Goal: Task Accomplishment & Management: Use online tool/utility

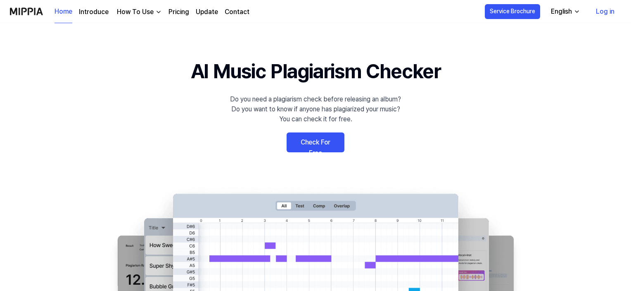
click at [335, 144] on link "Check For Free" at bounding box center [316, 142] width 58 height 20
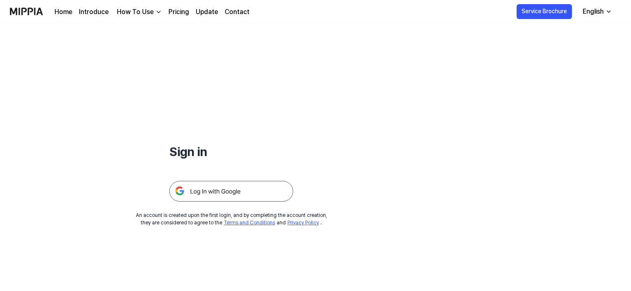
click at [224, 126] on div "Sign in" at bounding box center [231, 112] width 124 height 178
click at [604, 14] on div "English" at bounding box center [593, 12] width 24 height 10
click at [483, 70] on div "Sign in An account is created upon the first login, and by completing the accou…" at bounding box center [315, 156] width 631 height 267
click at [192, 186] on img at bounding box center [231, 191] width 124 height 21
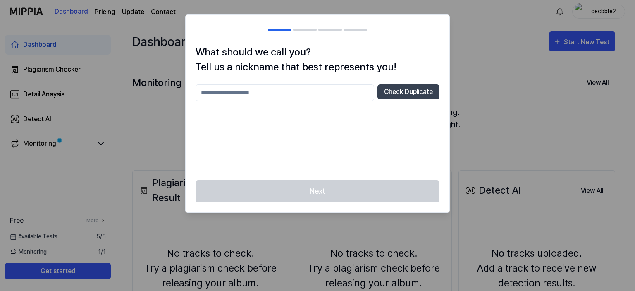
click at [270, 98] on input "text" at bounding box center [284, 92] width 179 height 17
type input "*********"
click at [423, 96] on button "Check Duplicate" at bounding box center [408, 91] width 62 height 15
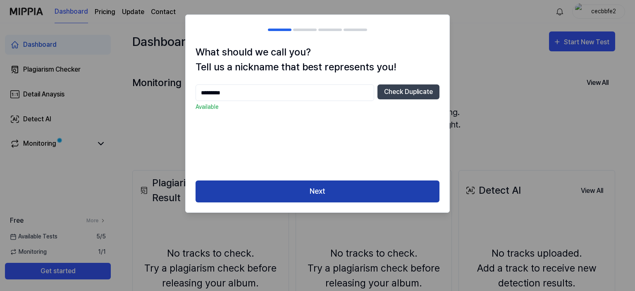
click at [374, 200] on button "Next" at bounding box center [317, 191] width 244 height 22
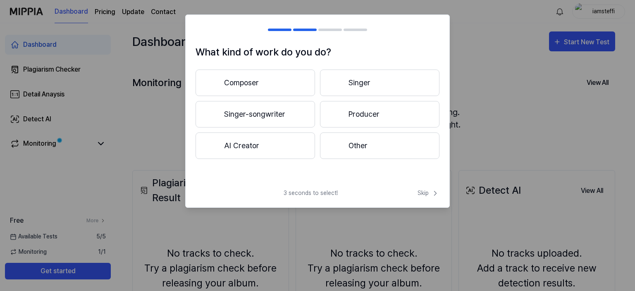
click at [406, 80] on button "Singer" at bounding box center [379, 82] width 119 height 26
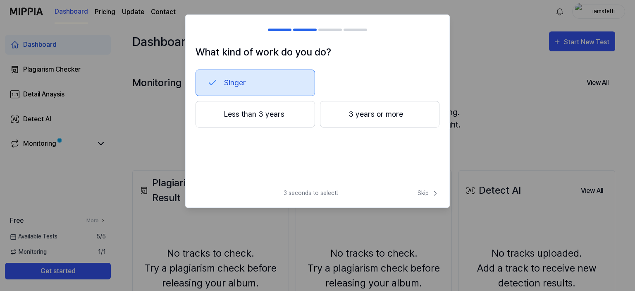
click at [296, 106] on button "Less than 3 years" at bounding box center [254, 114] width 119 height 26
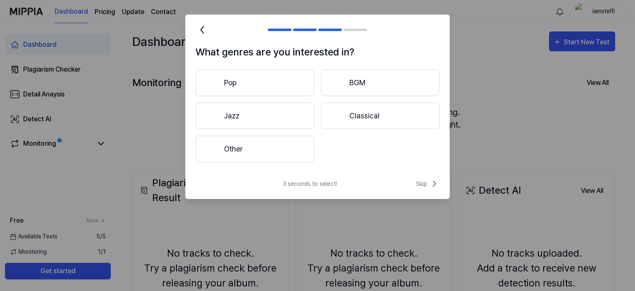
click at [305, 76] on button "Pop" at bounding box center [254, 82] width 119 height 26
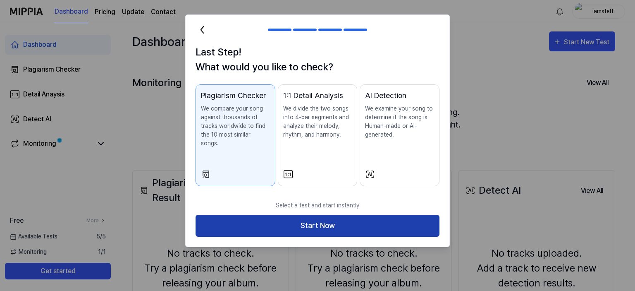
click at [334, 225] on button "Start Now" at bounding box center [317, 225] width 244 height 22
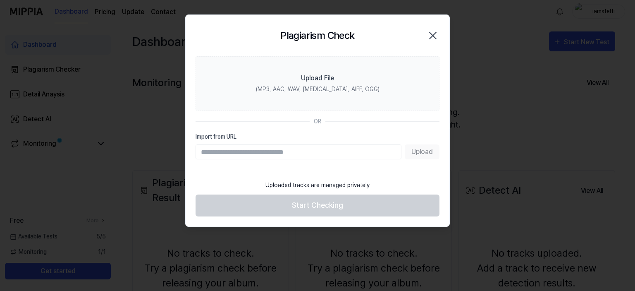
click at [265, 151] on input "Import from URL" at bounding box center [298, 151] width 206 height 15
paste input "**********"
type input "**********"
click at [422, 149] on button "Upload" at bounding box center [422, 151] width 35 height 15
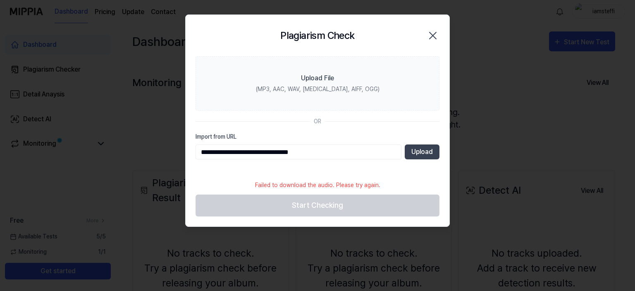
click at [419, 159] on section "**********" at bounding box center [318, 115] width 264 height 119
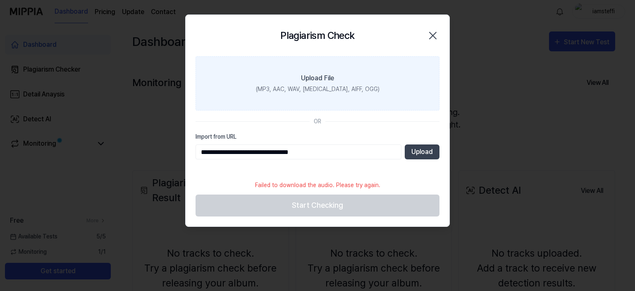
click at [307, 93] on label "Upload File (MP3, AAC, WAV, [MEDICAL_DATA], AIFF, OGG)" at bounding box center [317, 83] width 244 height 54
click at [0, 0] on input "Upload File (MP3, AAC, WAV, [MEDICAL_DATA], AIFF, OGG)" at bounding box center [0, 0] width 0 height 0
click at [298, 90] on div "(MP3, AAC, WAV, [MEDICAL_DATA], AIFF, OGG)" at bounding box center [318, 89] width 124 height 9
click at [0, 0] on input "Upload File (MP3, AAC, WAV, [MEDICAL_DATA], AIFF, OGG)" at bounding box center [0, 0] width 0 height 0
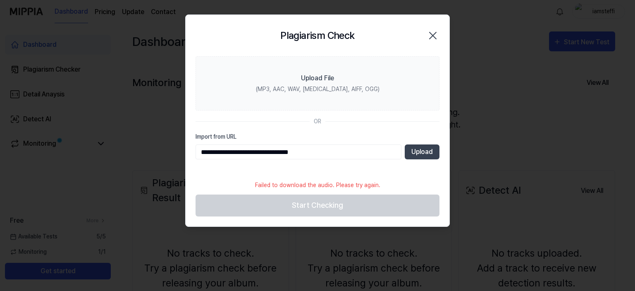
click at [329, 152] on input "**********" at bounding box center [298, 151] width 206 height 15
type input "*"
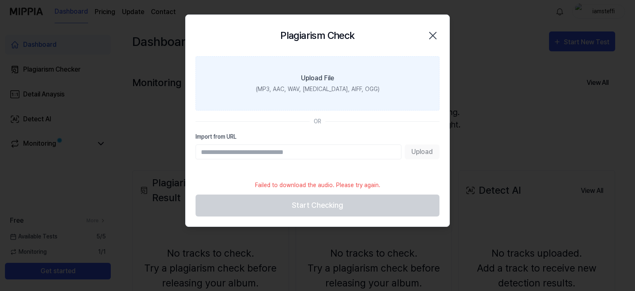
click at [338, 87] on div "(MP3, AAC, WAV, [MEDICAL_DATA], AIFF, OGG)" at bounding box center [318, 89] width 124 height 9
click at [0, 0] on input "Upload File (MP3, AAC, WAV, [MEDICAL_DATA], AIFF, OGG)" at bounding box center [0, 0] width 0 height 0
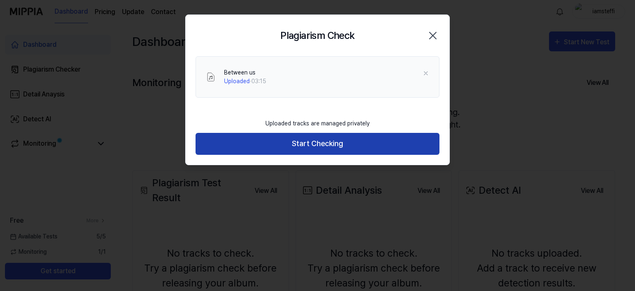
click at [326, 145] on button "Start Checking" at bounding box center [317, 144] width 244 height 22
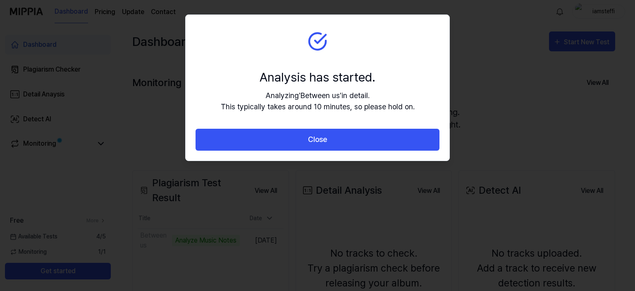
click at [406, 87] on div "Analysis has started. Analyzing ' Between us ' in detail. This typically takes …" at bounding box center [318, 90] width 194 height 44
click at [369, 57] on section "Analysis has started. Analyzing ' Between us ' in detail. This typically takes …" at bounding box center [318, 72] width 264 height 114
click at [369, 67] on section "Analysis has started. Analyzing ' Between us ' in detail. This typically takes …" at bounding box center [318, 72] width 264 height 114
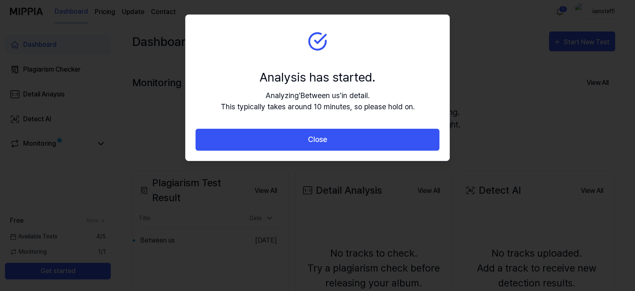
click at [369, 67] on section "Analysis has started. Analyzing ' Between us ' in detail. This typically takes …" at bounding box center [318, 72] width 264 height 114
click at [386, 65] on section "Analysis has started. Analyzing ' Between us ' in detail. This typically takes …" at bounding box center [318, 72] width 264 height 114
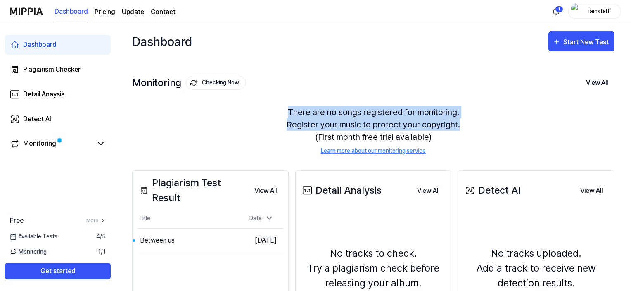
drag, startPoint x: 290, startPoint y: 107, endPoint x: 463, endPoint y: 125, distance: 173.7
click at [463, 125] on div "There are no songs registered for monitoring. Register your music to protect yo…" at bounding box center [373, 130] width 483 height 69
copy div "There are no songs registered for monitoring. Register your music to protect yo…"
click at [581, 41] on div "Start New Test" at bounding box center [587, 42] width 47 height 11
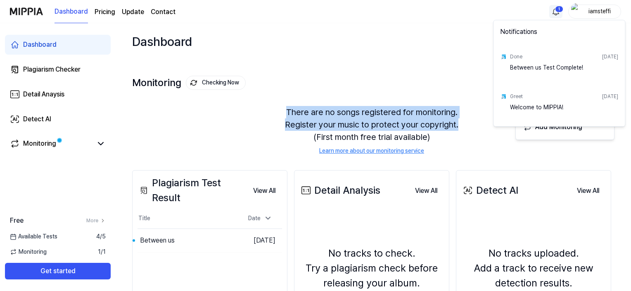
click at [557, 10] on html "Dashboard Pricing Update Contact 1 iamsteffi Dashboard Plagiarism Checker Detai…" at bounding box center [315, 145] width 631 height 291
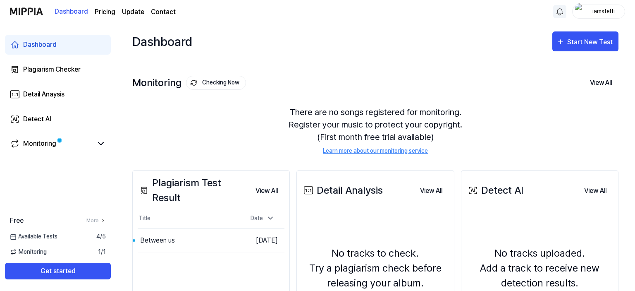
click at [456, 51] on html "Dashboard Pricing Update Contact iamsteffi Dashboard Plagiarism Checker Detail …" at bounding box center [317, 145] width 635 height 291
click at [576, 43] on div "Start New Test" at bounding box center [587, 42] width 47 height 11
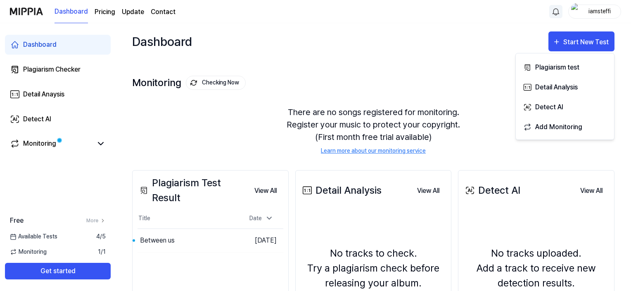
click at [429, 69] on div "Monitoring Checking Now View All Monitoring There are no songs registered for m…" at bounding box center [373, 107] width 483 height 94
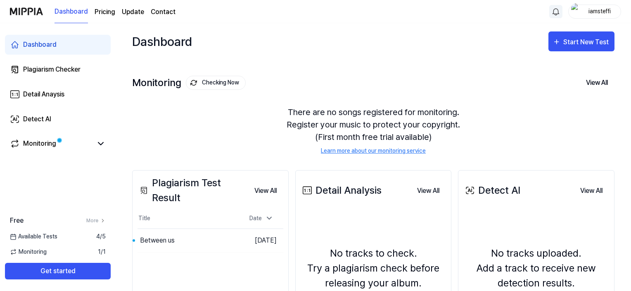
click at [268, 68] on div "Monitoring Checking Now View All Monitoring There are no songs registered for m…" at bounding box center [373, 107] width 483 height 94
click at [572, 38] on div "Start New Test" at bounding box center [587, 42] width 47 height 11
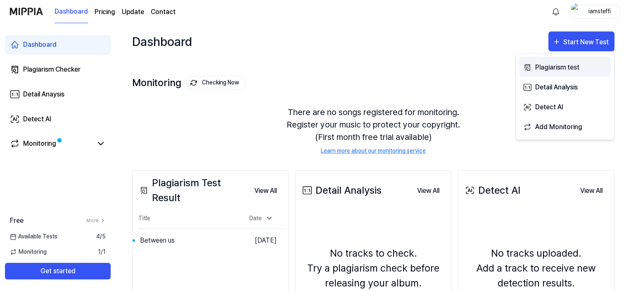
click at [555, 65] on div "Plagiarism test" at bounding box center [572, 67] width 72 height 11
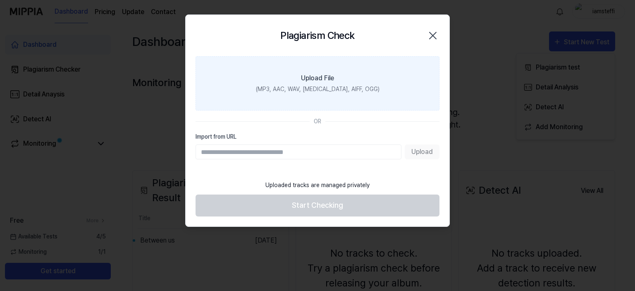
click at [304, 97] on label "Upload File (MP3, AAC, WAV, FLAC, AIFF, OGG)" at bounding box center [317, 83] width 244 height 54
click at [0, 0] on input "Upload File (MP3, AAC, WAV, FLAC, AIFF, OGG)" at bounding box center [0, 0] width 0 height 0
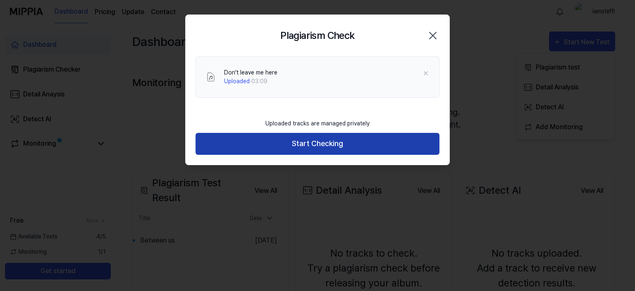
click at [310, 149] on button "Start Checking" at bounding box center [317, 144] width 244 height 22
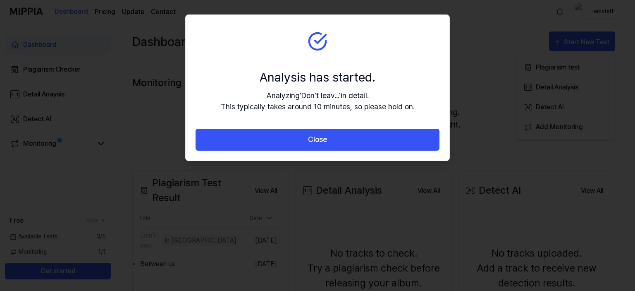
click at [407, 81] on div "Analysis has started." at bounding box center [318, 77] width 194 height 19
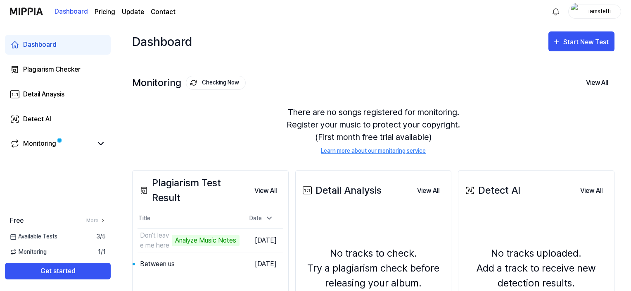
click at [291, 41] on div "Dashboard Start New Test" at bounding box center [373, 41] width 483 height 36
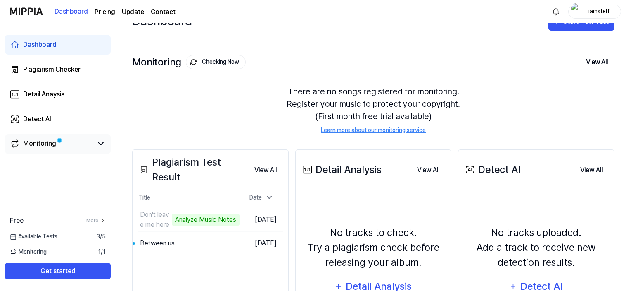
click at [79, 141] on link "Monitoring" at bounding box center [51, 143] width 83 height 10
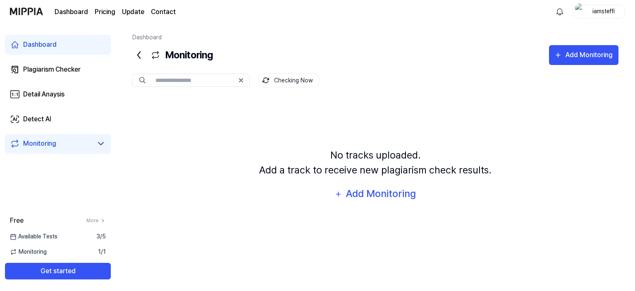
click at [98, 140] on icon at bounding box center [101, 143] width 10 height 10
click at [100, 144] on icon at bounding box center [101, 143] width 10 height 10
click at [31, 64] on div "Plagiarism Checker" at bounding box center [51, 69] width 57 height 10
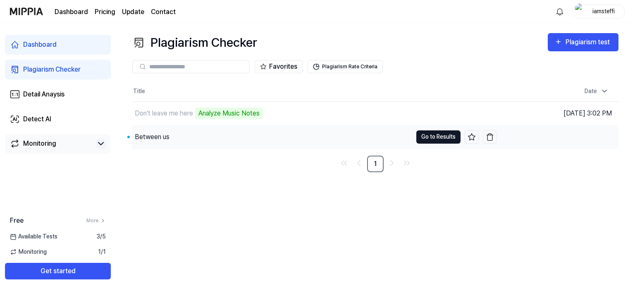
click at [436, 134] on button "Go to Results" at bounding box center [438, 136] width 44 height 13
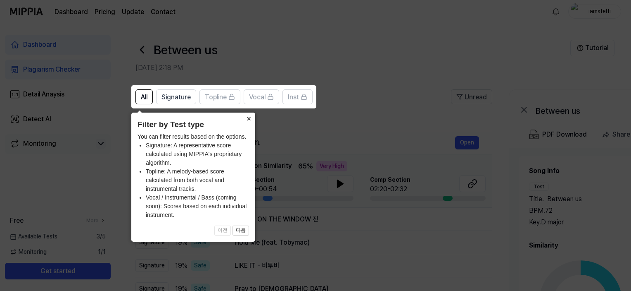
click at [249, 117] on button "×" at bounding box center [248, 118] width 13 height 12
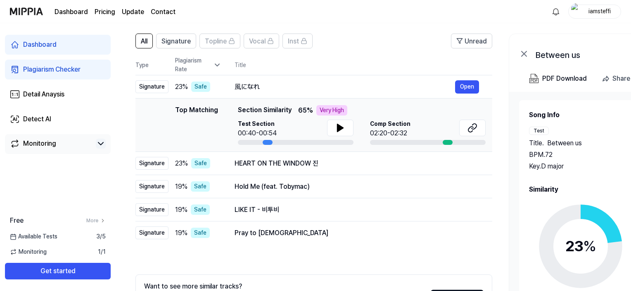
scroll to position [56, 0]
click at [338, 125] on icon at bounding box center [341, 127] width 6 height 7
click at [338, 125] on icon at bounding box center [339, 127] width 2 height 7
click at [453, 141] on div at bounding box center [428, 141] width 116 height 5
click at [451, 140] on div at bounding box center [448, 141] width 10 height 5
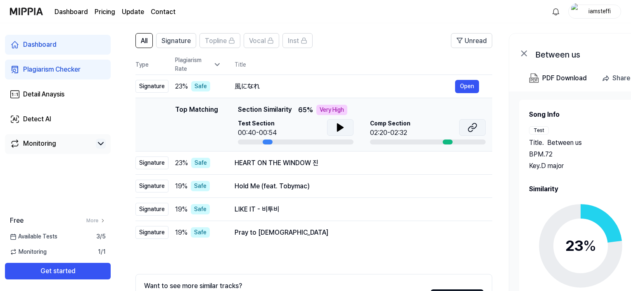
click at [475, 126] on icon at bounding box center [473, 127] width 10 height 10
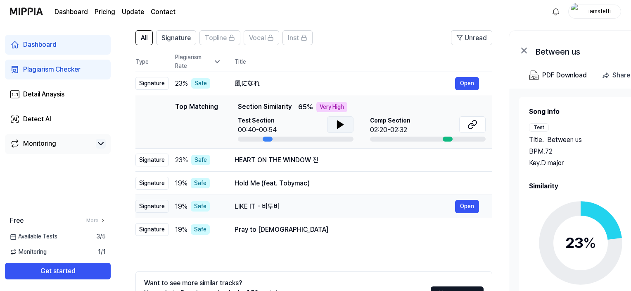
scroll to position [60, 0]
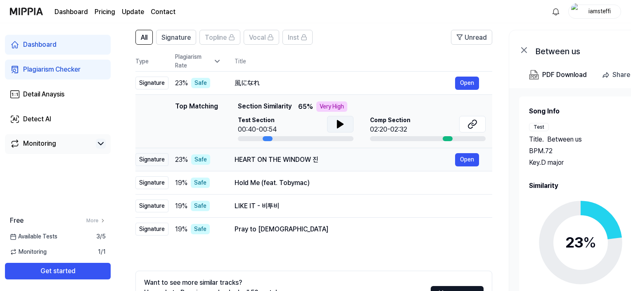
click at [400, 158] on div "HEART ON THE WINDOW 진" at bounding box center [345, 160] width 221 height 10
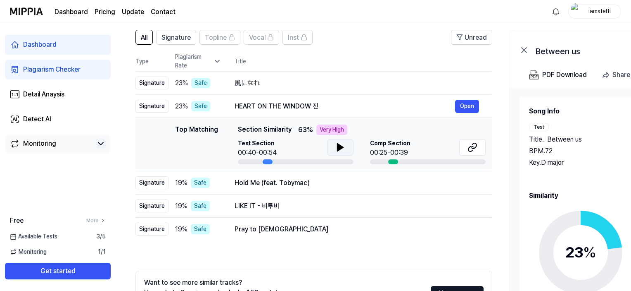
click at [334, 143] on button at bounding box center [340, 147] width 26 height 17
click at [474, 145] on icon at bounding box center [473, 147] width 10 height 10
click at [276, 183] on div "Hold Me (feat. Tobymac)" at bounding box center [345, 183] width 221 height 10
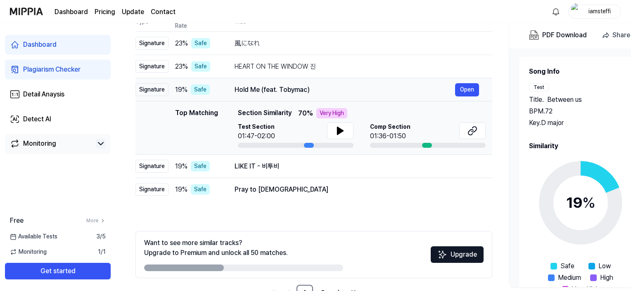
scroll to position [109, 0]
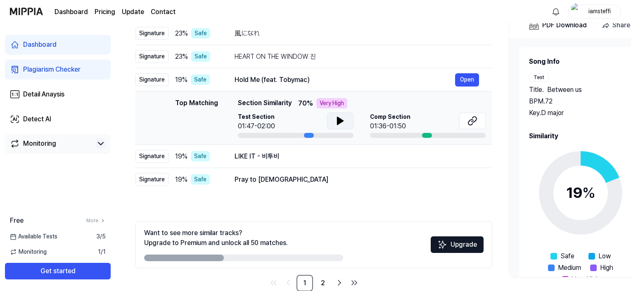
click at [336, 124] on icon at bounding box center [341, 121] width 10 height 10
click at [344, 117] on icon at bounding box center [341, 121] width 10 height 10
click at [475, 114] on button at bounding box center [473, 120] width 26 height 17
click at [252, 159] on div "LIKE IT - 비투비" at bounding box center [345, 156] width 221 height 10
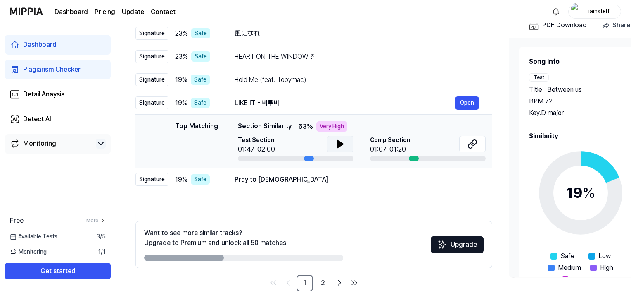
click at [334, 141] on button at bounding box center [340, 144] width 26 height 17
click at [463, 138] on button at bounding box center [473, 144] width 26 height 17
click at [271, 188] on td "Pray to God Open" at bounding box center [356, 179] width 271 height 23
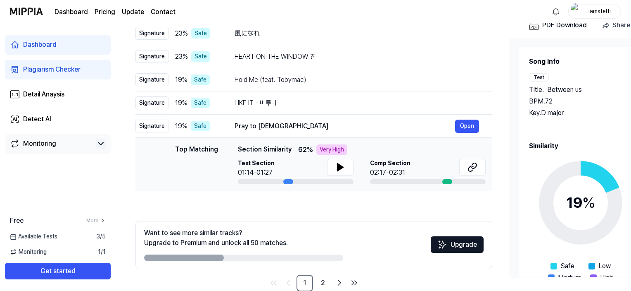
click at [326, 174] on div "Test Section 01:14-01:27" at bounding box center [296, 168] width 116 height 19
click at [339, 165] on icon at bounding box center [341, 166] width 6 height 7
click at [339, 165] on icon at bounding box center [339, 167] width 2 height 7
click at [469, 163] on icon at bounding box center [473, 167] width 10 height 10
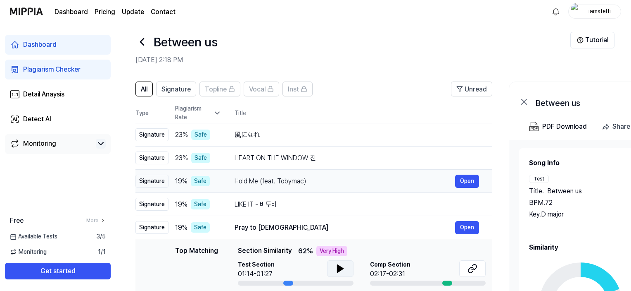
scroll to position [7, 0]
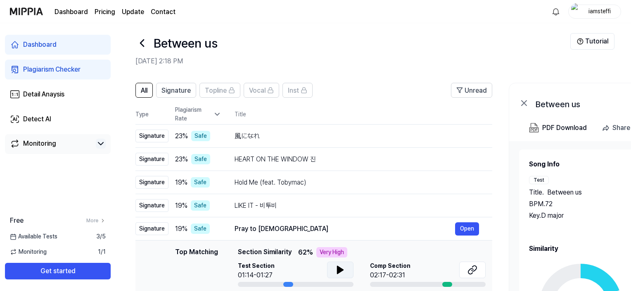
click at [417, 41] on div "Between us" at bounding box center [353, 43] width 435 height 20
click at [143, 95] on span "All" at bounding box center [144, 91] width 7 height 10
click at [215, 116] on icon at bounding box center [217, 114] width 8 height 8
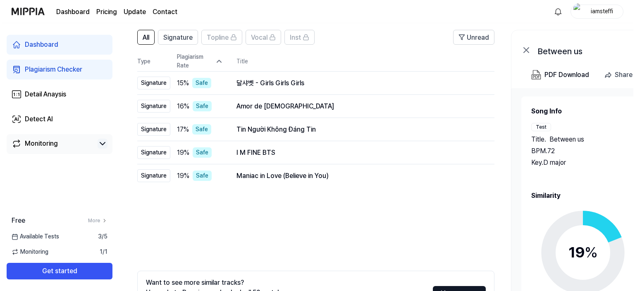
scroll to position [0, 0]
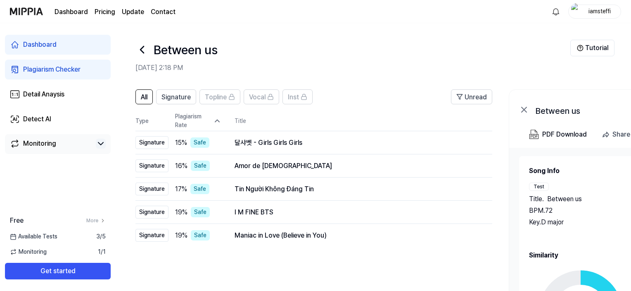
click at [70, 143] on link "Monitoring" at bounding box center [51, 143] width 83 height 10
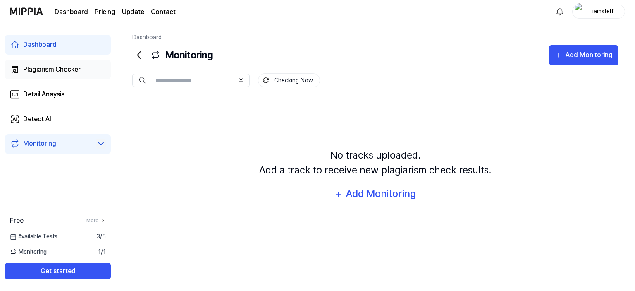
click at [69, 76] on link "Plagiarism Checker" at bounding box center [58, 70] width 106 height 20
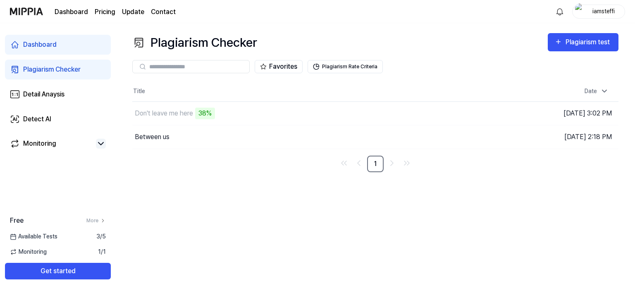
click at [71, 71] on div "Plagiarism Checker" at bounding box center [51, 69] width 57 height 10
click at [431, 110] on td "Don't leave me here 40% Go to Results" at bounding box center [314, 113] width 364 height 23
click at [434, 111] on td "Don't leave me here 42% Go to Results" at bounding box center [314, 113] width 364 height 23
click at [604, 40] on div "Plagiarism test" at bounding box center [588, 42] width 46 height 11
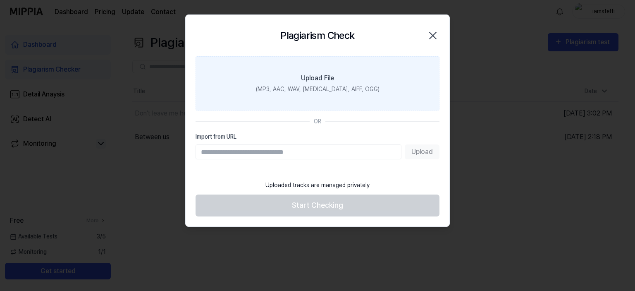
click at [350, 86] on div "(MP3, AAC, WAV, FLAC, AIFF, OGG)" at bounding box center [318, 89] width 124 height 9
click at [0, 0] on input "Upload File (MP3, AAC, WAV, FLAC, AIFF, OGG)" at bounding box center [0, 0] width 0 height 0
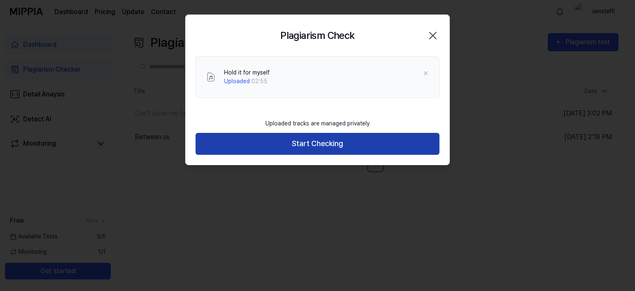
click at [329, 144] on button "Start Checking" at bounding box center [317, 144] width 244 height 22
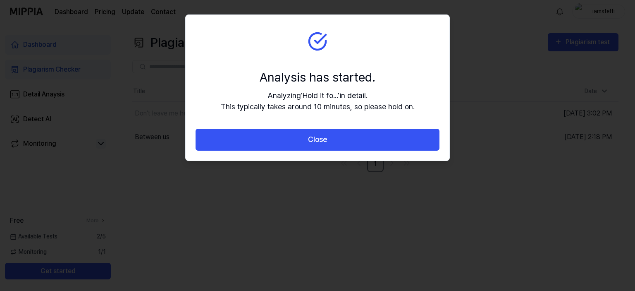
click at [331, 88] on div "Analysis has started. Analyzing ' Hold it fo... ' in detail. This typically tak…" at bounding box center [318, 90] width 194 height 44
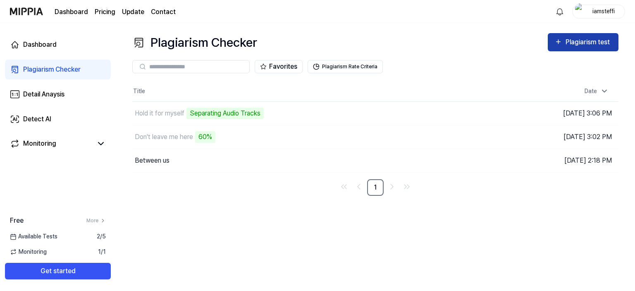
click at [562, 44] on div "Plagiarism test" at bounding box center [582, 42] width 57 height 11
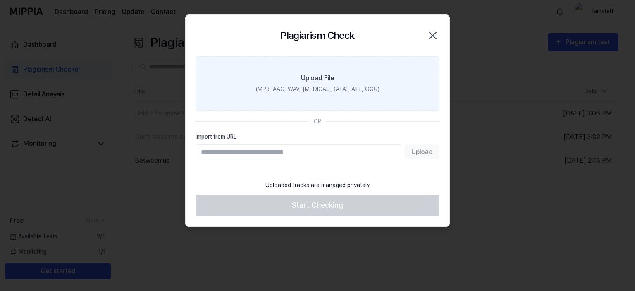
click at [313, 94] on label "Upload File (MP3, AAC, WAV, FLAC, AIFF, OGG)" at bounding box center [317, 83] width 244 height 54
click at [0, 0] on input "Upload File (MP3, AAC, WAV, FLAC, AIFF, OGG)" at bounding box center [0, 0] width 0 height 0
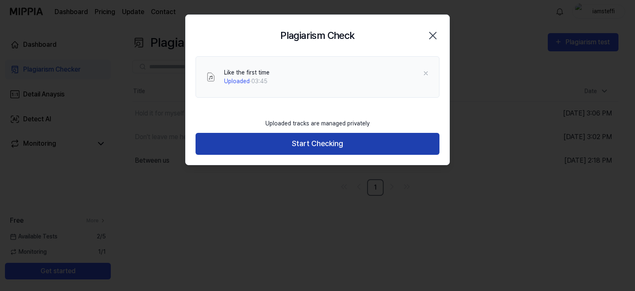
click at [331, 145] on button "Start Checking" at bounding box center [317, 144] width 244 height 22
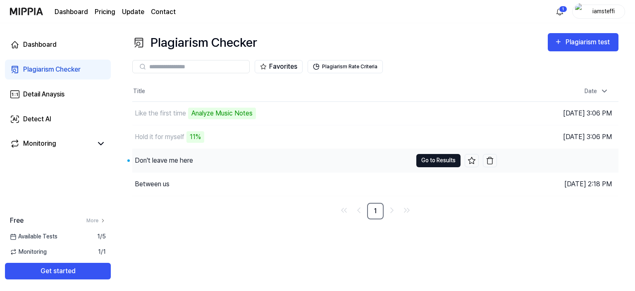
click at [418, 157] on button "Go to Results" at bounding box center [438, 160] width 44 height 13
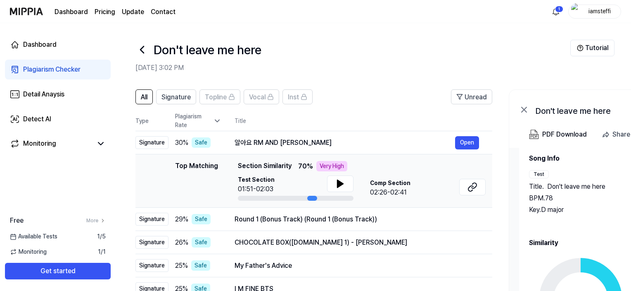
scroll to position [14, 0]
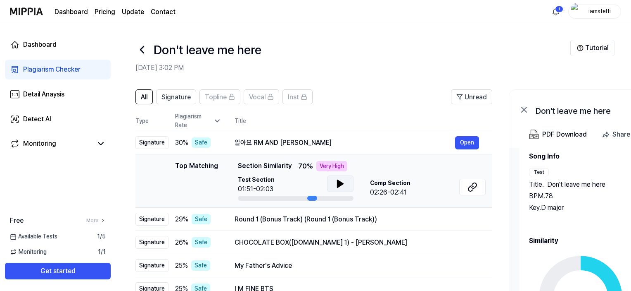
click at [339, 181] on icon at bounding box center [341, 183] width 6 height 7
click at [339, 181] on icon at bounding box center [339, 183] width 2 height 7
click at [481, 181] on button at bounding box center [473, 187] width 26 height 17
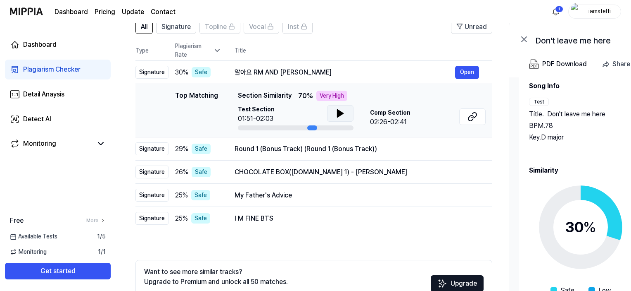
scroll to position [71, 0]
click at [249, 144] on div "Round 1 (Bonus Track) (Round 1 (Bonus Track))" at bounding box center [345, 148] width 221 height 10
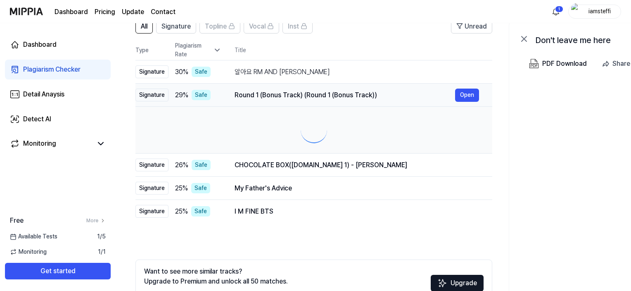
scroll to position [0, 0]
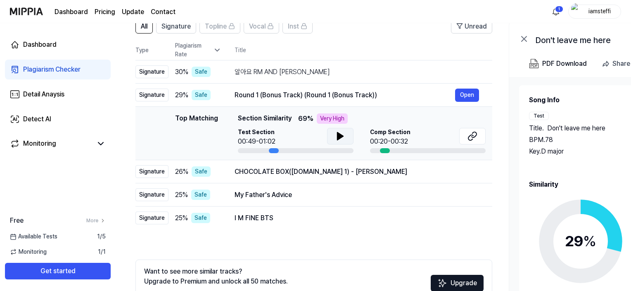
click at [336, 132] on icon at bounding box center [341, 136] width 10 height 10
click at [466, 131] on button at bounding box center [473, 136] width 26 height 17
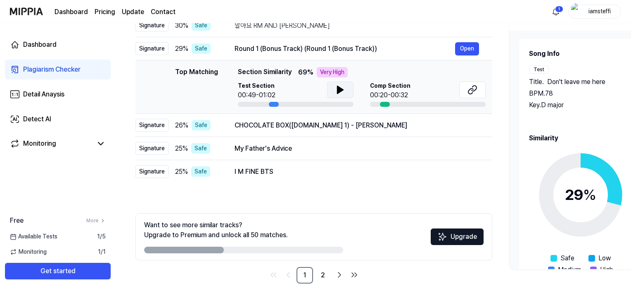
scroll to position [126, 0]
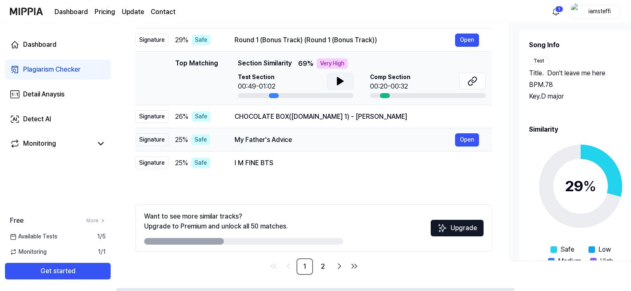
click at [266, 141] on div "My Father's Advice" at bounding box center [345, 140] width 221 height 10
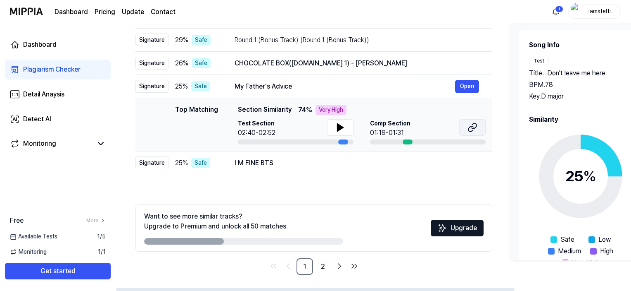
click at [474, 128] on icon at bounding box center [474, 125] width 5 height 5
click at [341, 119] on button at bounding box center [340, 127] width 26 height 17
click at [341, 124] on icon at bounding box center [342, 127] width 2 height 7
click at [360, 202] on div "All Signature Topline Vocal Inst Unread All Signature Topline Vocal Inst Type P…" at bounding box center [314, 119] width 357 height 311
click at [326, 269] on link "2" at bounding box center [323, 266] width 17 height 17
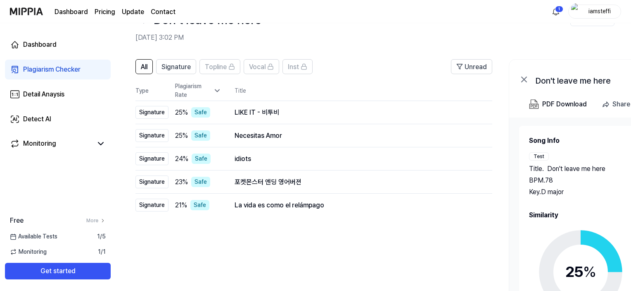
scroll to position [31, 0]
click at [179, 64] on span "Signature" at bounding box center [176, 66] width 29 height 10
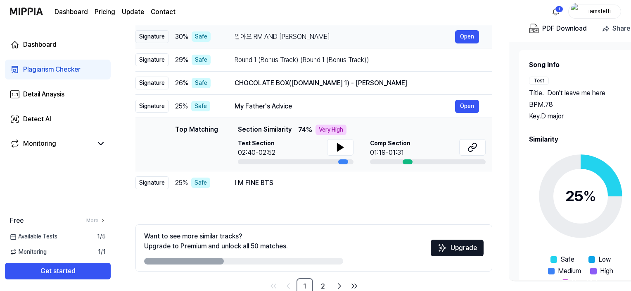
scroll to position [105, 0]
click at [513, 206] on div "Song Info Test Title . Don't leave me here BPM. 78 Key. D major Comp Title . My…" at bounding box center [643, 161] width 266 height 238
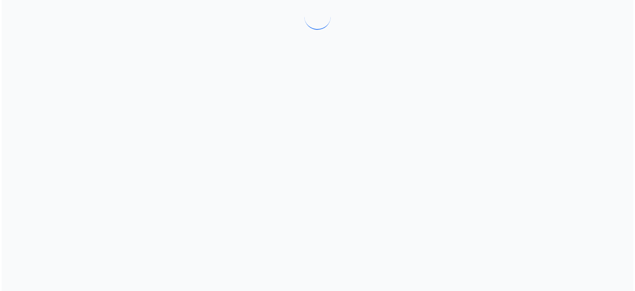
scroll to position [0, 0]
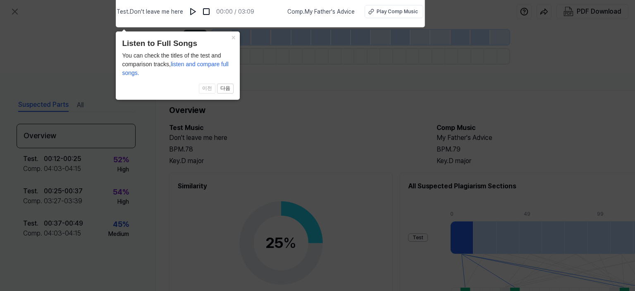
click at [318, 105] on icon at bounding box center [317, 143] width 635 height 295
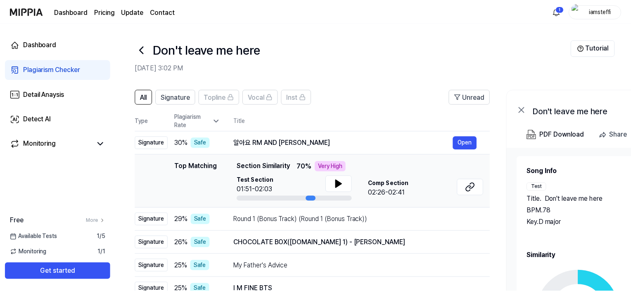
scroll to position [105, 0]
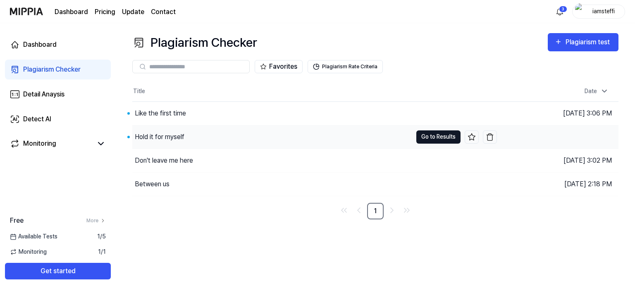
click at [422, 132] on button "Go to Results" at bounding box center [438, 136] width 44 height 13
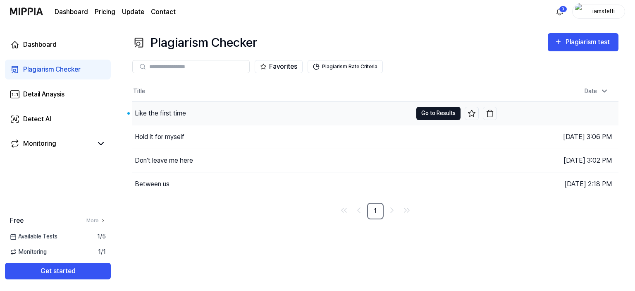
click at [426, 111] on button "Go to Results" at bounding box center [438, 113] width 44 height 13
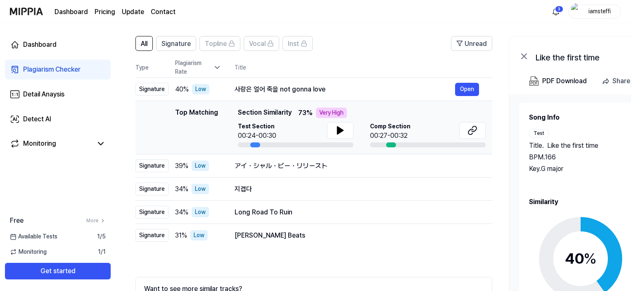
scroll to position [54, 0]
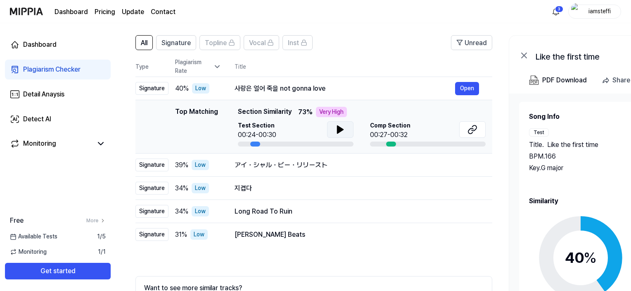
click at [334, 134] on button at bounding box center [340, 129] width 26 height 17
click at [344, 133] on icon at bounding box center [341, 129] width 10 height 10
click at [474, 129] on icon at bounding box center [473, 129] width 10 height 10
click at [241, 170] on div "アイ・シャル・ビー・リリースト Open" at bounding box center [357, 164] width 245 height 13
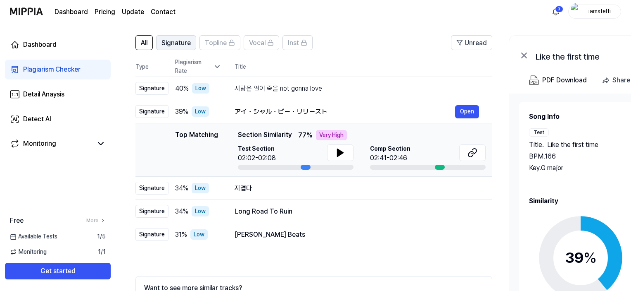
click at [184, 43] on span "Signature" at bounding box center [176, 43] width 29 height 10
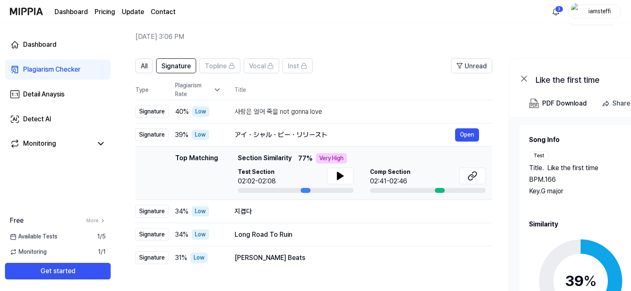
scroll to position [28, 0]
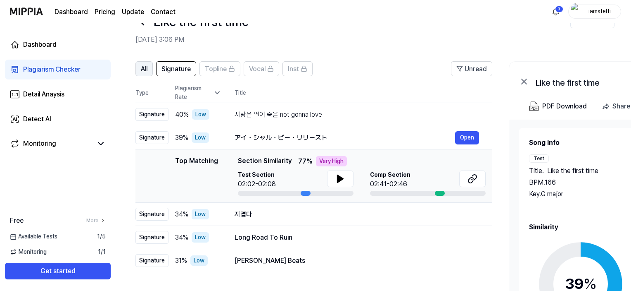
click at [141, 72] on span "All" at bounding box center [144, 69] width 7 height 10
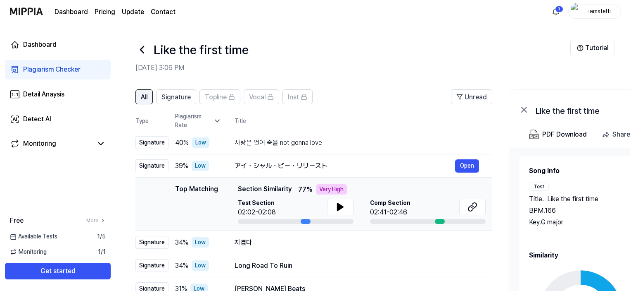
click at [142, 97] on span "All" at bounding box center [144, 97] width 7 height 10
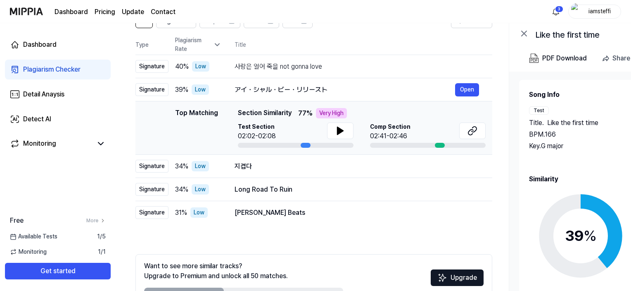
scroll to position [126, 0]
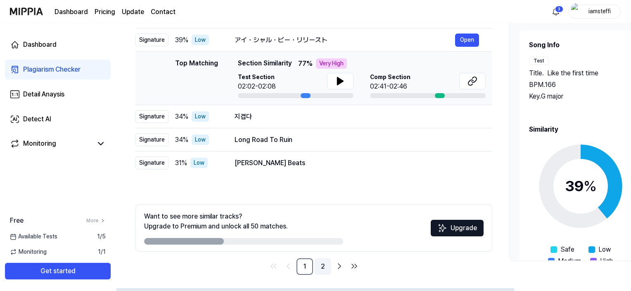
click at [324, 269] on link "2" at bounding box center [323, 266] width 17 height 17
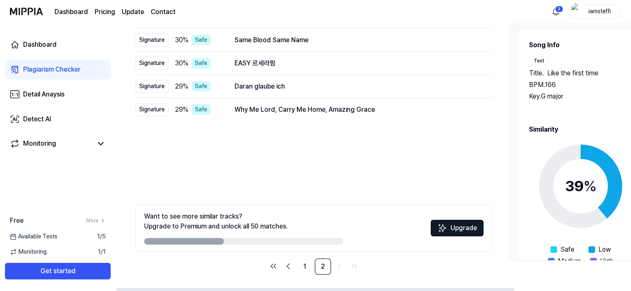
scroll to position [0, 0]
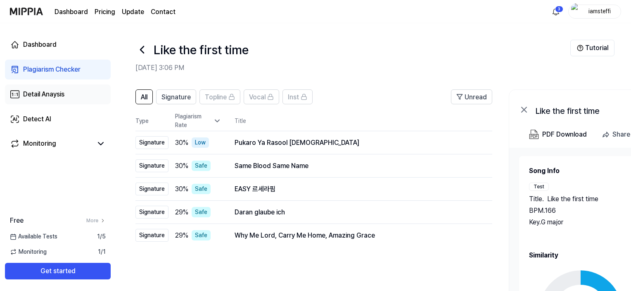
click at [81, 93] on link "Detail Anaysis" at bounding box center [58, 94] width 106 height 20
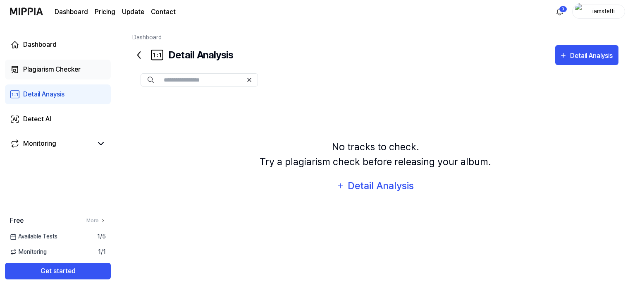
click at [67, 66] on div "Plagiarism Checker" at bounding box center [51, 69] width 57 height 10
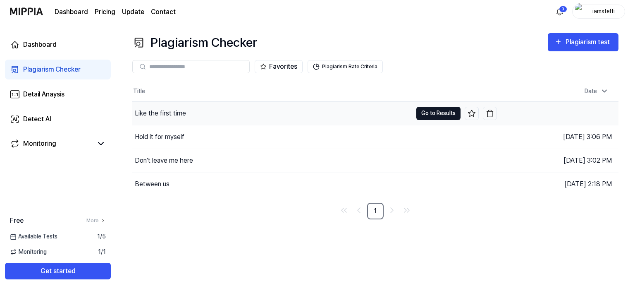
click at [431, 117] on button "Go to Results" at bounding box center [438, 113] width 44 height 13
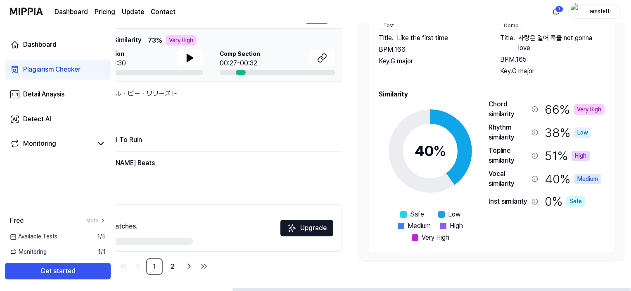
scroll to position [126, 0]
click at [549, 150] on div "51 % High" at bounding box center [567, 155] width 45 height 20
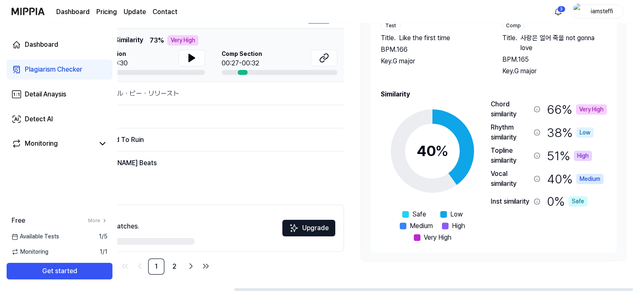
scroll to position [0, 0]
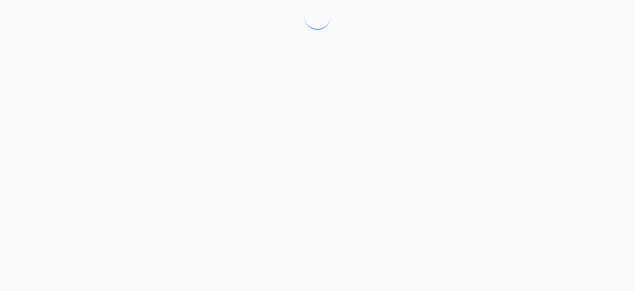
click at [549, 150] on div at bounding box center [317, 145] width 635 height 291
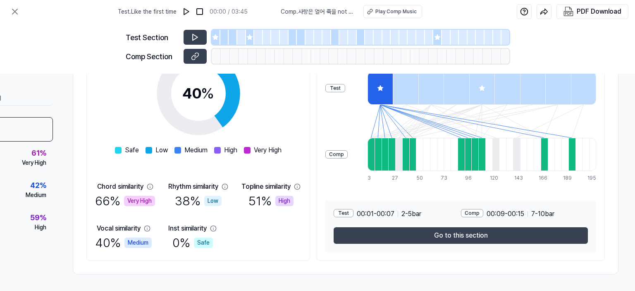
scroll to position [150, 86]
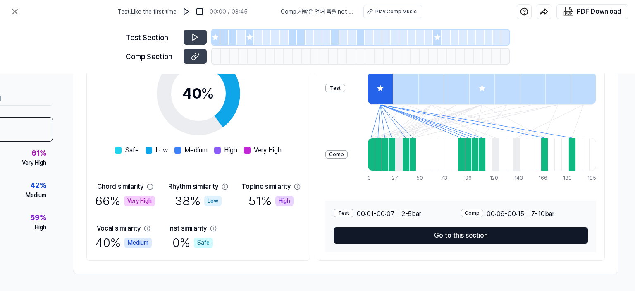
click at [479, 236] on button "Go to this section" at bounding box center [460, 235] width 254 height 17
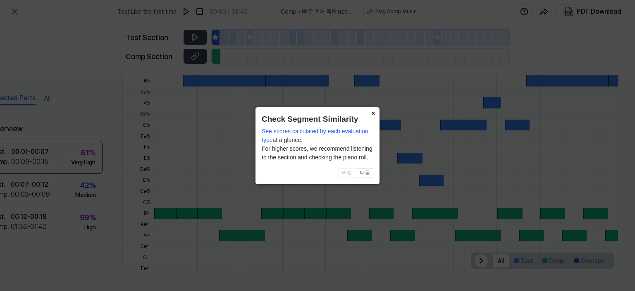
click at [374, 112] on button "×" at bounding box center [372, 113] width 13 height 12
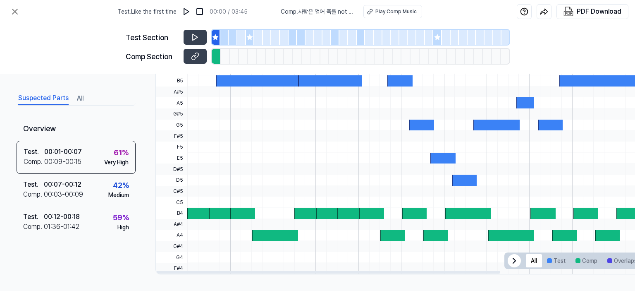
scroll to position [279, 0]
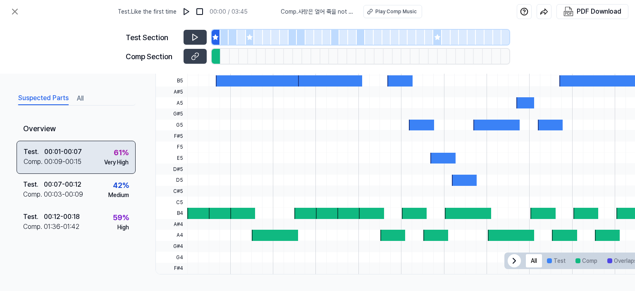
click at [84, 150] on div "Test . 00:01 - 00:07 Comp . 00:09 - 00:15 61 % Very High" at bounding box center [76, 157] width 119 height 33
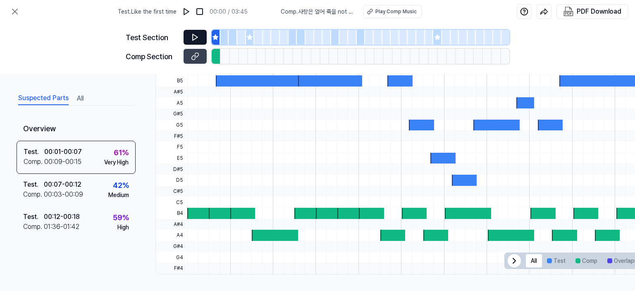
click at [186, 38] on button at bounding box center [194, 37] width 23 height 15
click at [192, 40] on icon at bounding box center [195, 37] width 8 height 8
click at [193, 52] on icon at bounding box center [195, 56] width 8 height 8
click at [369, 99] on div at bounding box center [369, 157] width 0 height 231
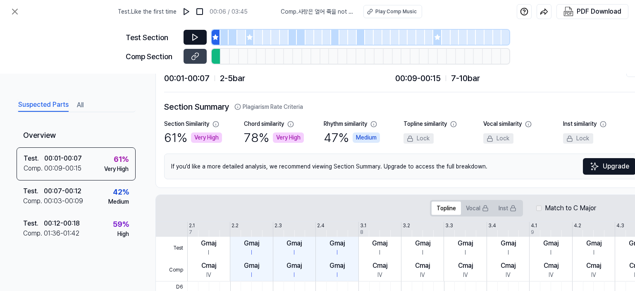
scroll to position [0, 0]
